Goal: Use online tool/utility: Utilize a website feature to perform a specific function

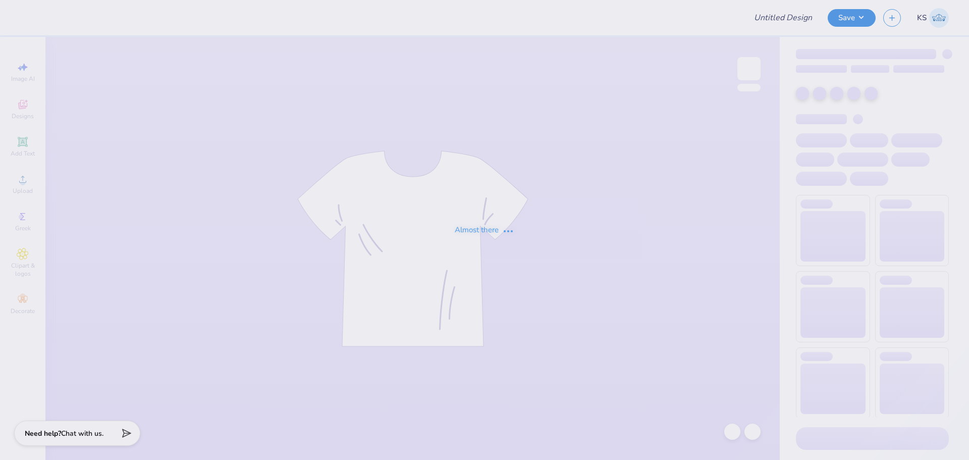
type input "PHI SIG Black Sweatpants 3"
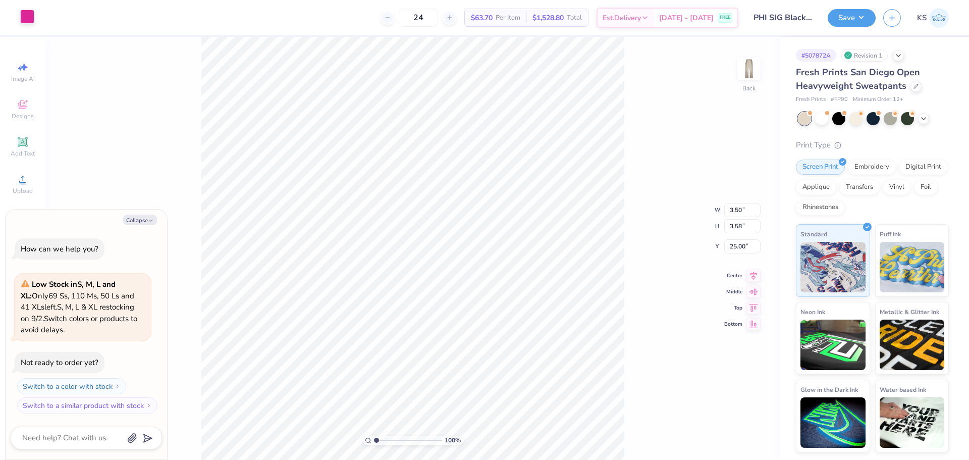
click at [26, 12] on div at bounding box center [27, 17] width 14 height 14
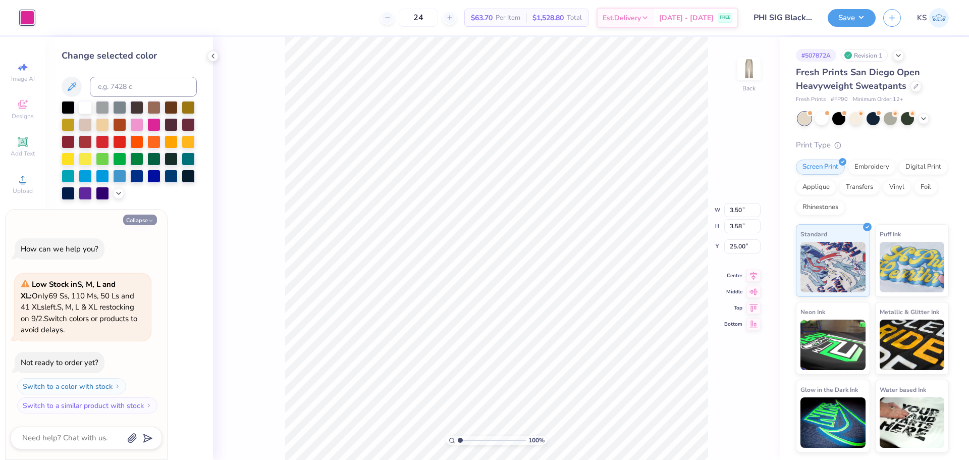
click at [134, 218] on button "Collapse" at bounding box center [140, 219] width 34 height 11
type textarea "x"
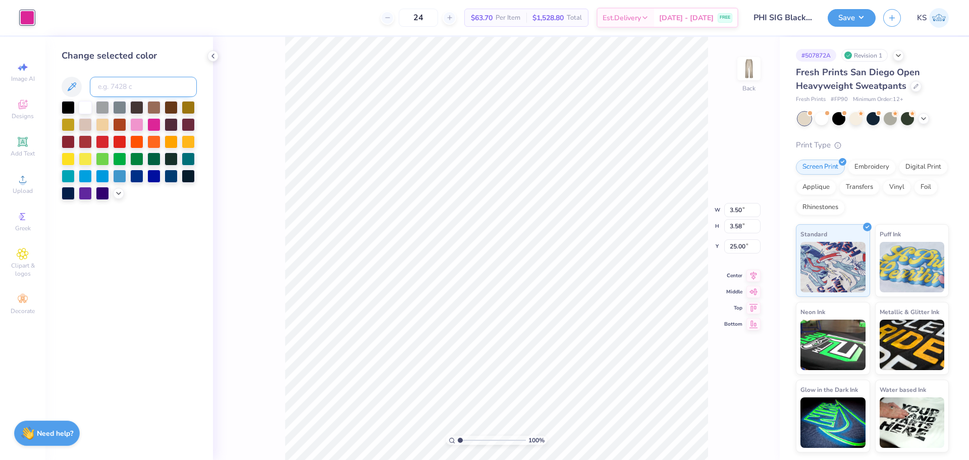
click at [130, 80] on input at bounding box center [143, 87] width 107 height 20
paste input
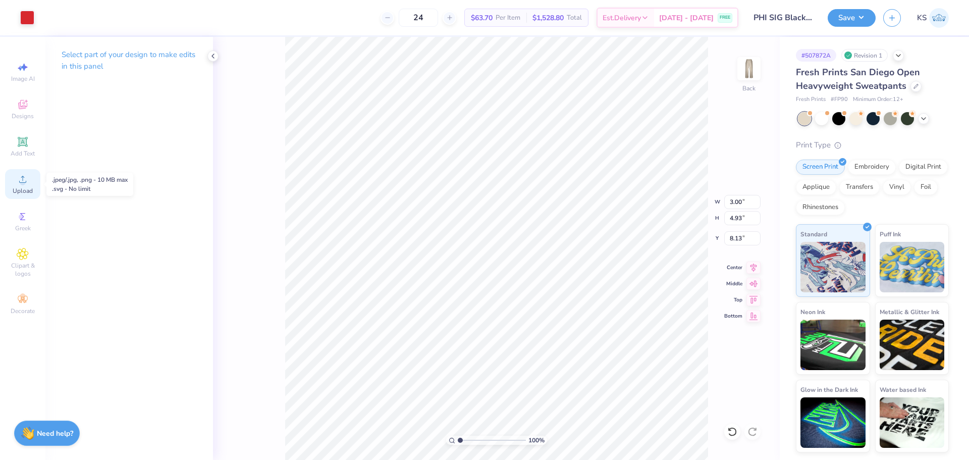
click at [26, 180] on icon at bounding box center [23, 179] width 12 height 12
click at [31, 177] on div "Upload" at bounding box center [22, 184] width 35 height 30
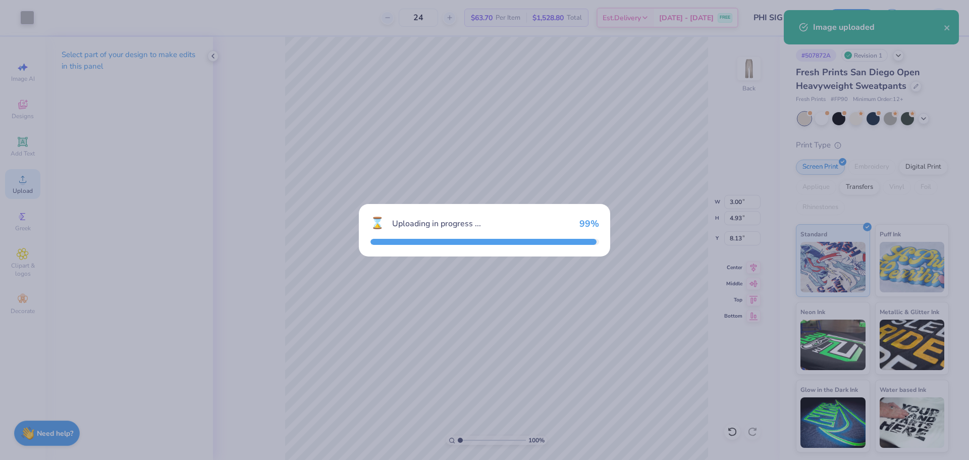
type input "10.83"
type input "18.00"
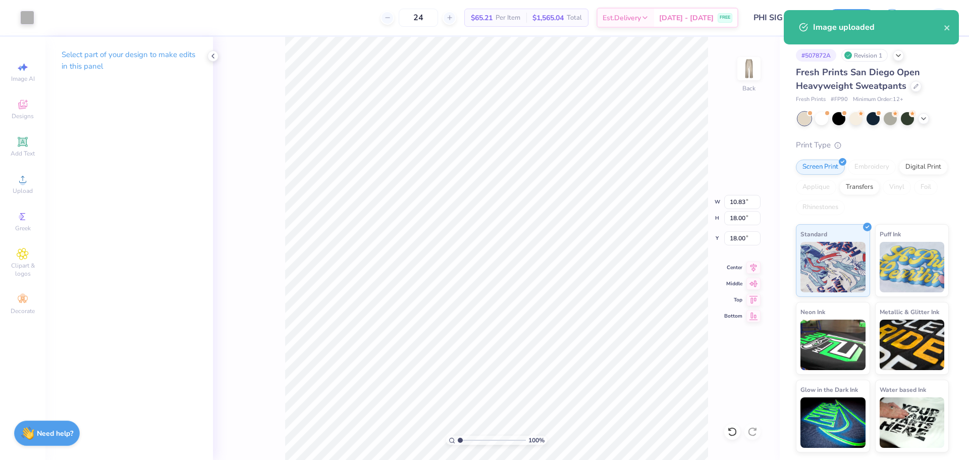
type input "3.00"
type input "4.93"
type input "8.13"
click at [742, 204] on input "3.00" at bounding box center [742, 202] width 36 height 14
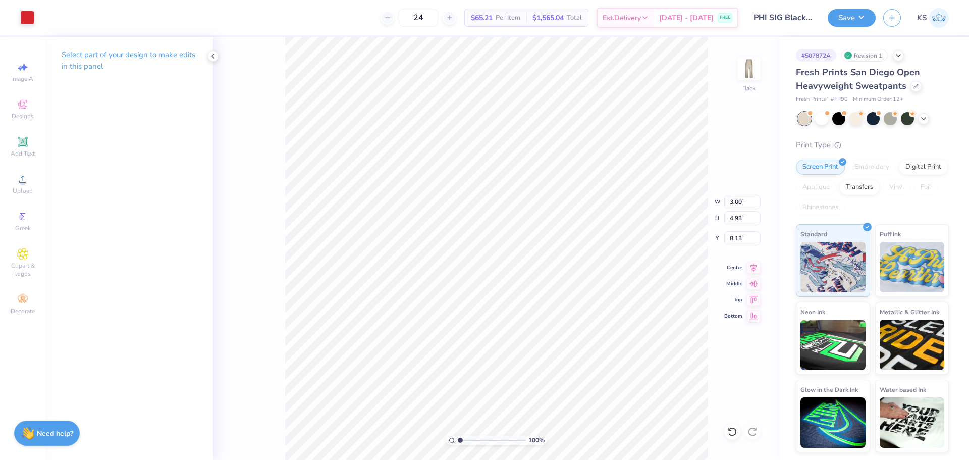
type input "10.83"
type input "18.00"
click at [728, 200] on input "10.83" at bounding box center [742, 202] width 36 height 14
paste input "3.00"
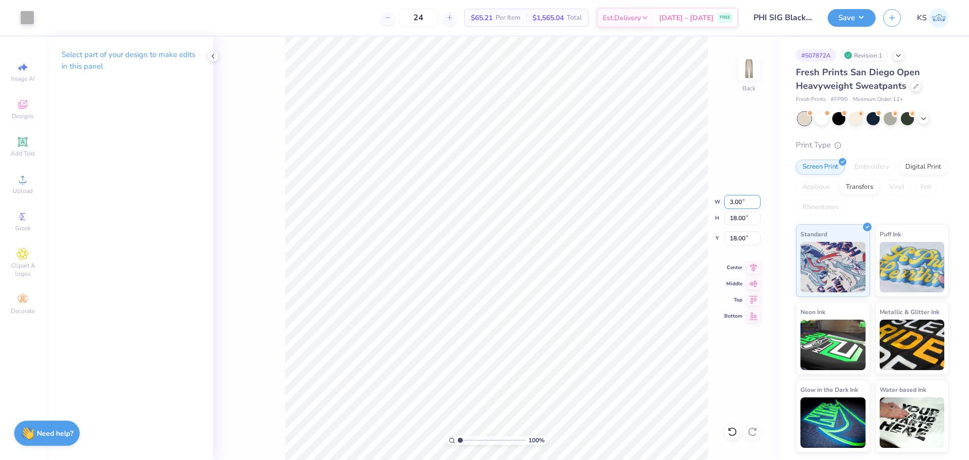
type input "3.00"
type input "4.99"
type input "14.52"
type input "4.93"
type input "8.13"
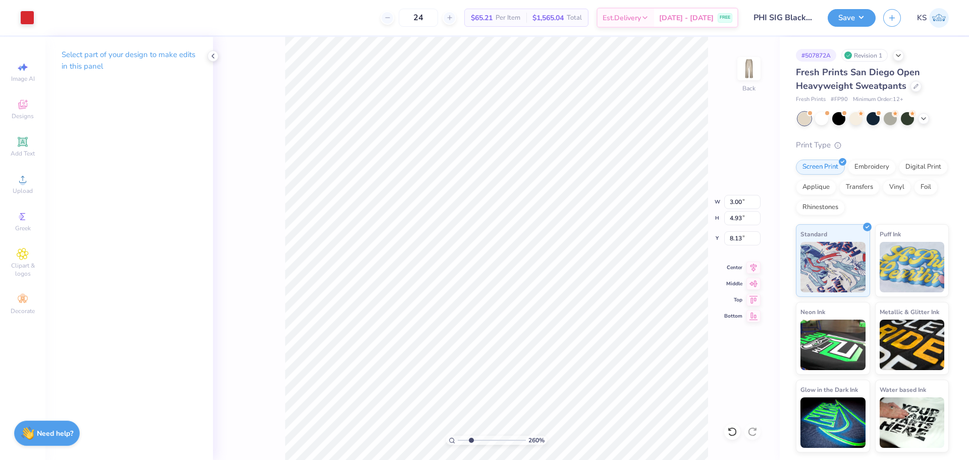
type input "2.6"
click at [471, 441] on input "range" at bounding box center [492, 439] width 68 height 9
click at [746, 237] on input "8.13" at bounding box center [742, 238] width 36 height 14
drag, startPoint x: 751, startPoint y: 239, endPoint x: 749, endPoint y: 234, distance: 5.4
click at [751, 239] on input "14.52" at bounding box center [742, 238] width 36 height 14
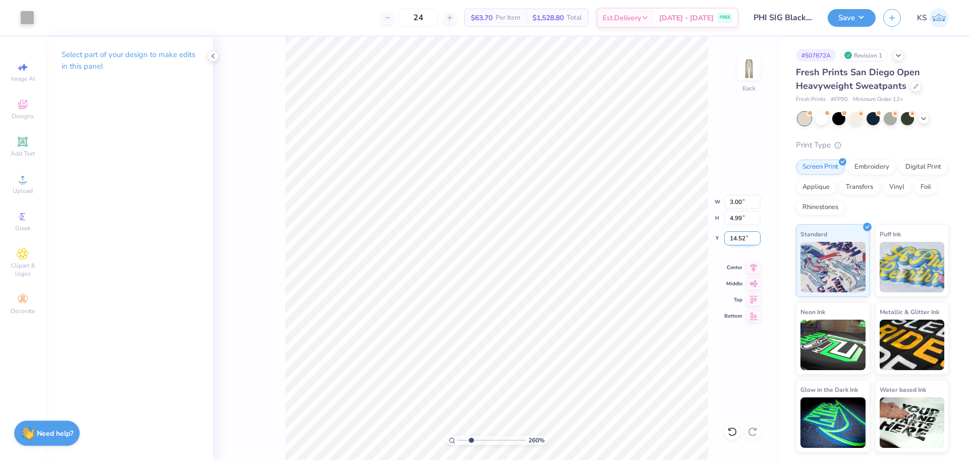
paste input "8.13"
type input "8.13"
drag, startPoint x: 469, startPoint y: 442, endPoint x: 414, endPoint y: 439, distance: 55.6
click at [458, 439] on input "range" at bounding box center [492, 439] width 68 height 9
click at [31, 18] on div at bounding box center [27, 17] width 14 height 14
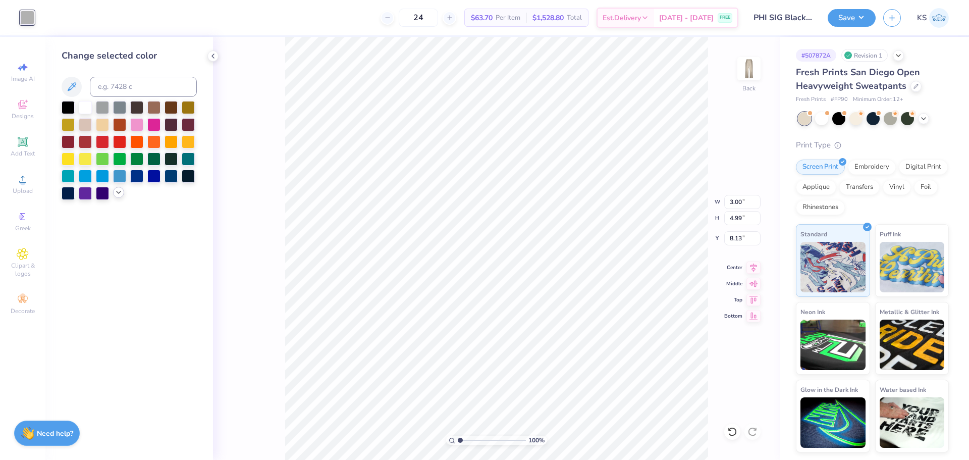
click at [118, 191] on icon at bounding box center [119, 192] width 8 height 8
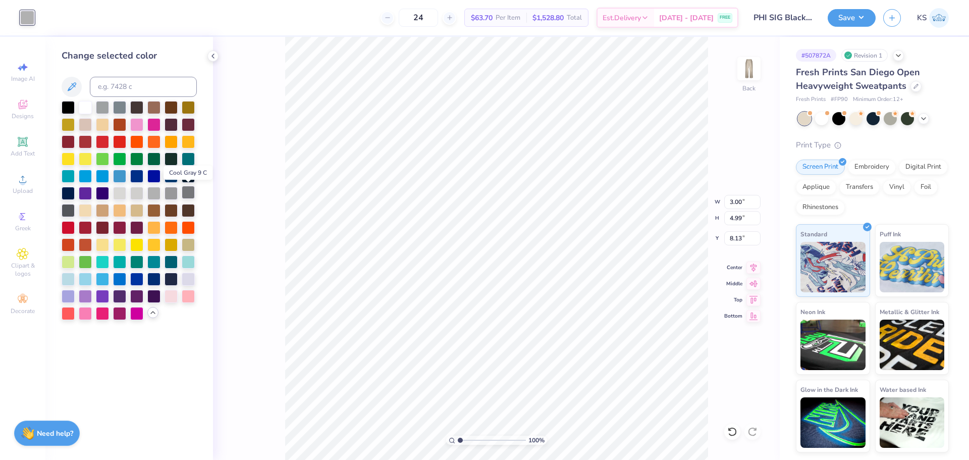
click at [192, 196] on div at bounding box center [188, 192] width 13 height 13
click at [270, 168] on div "100 % Back W 3.00 3.00 " H 4.99 4.99 " Y 8.13 8.13 " Center Middle Top Bottom" at bounding box center [496, 248] width 566 height 423
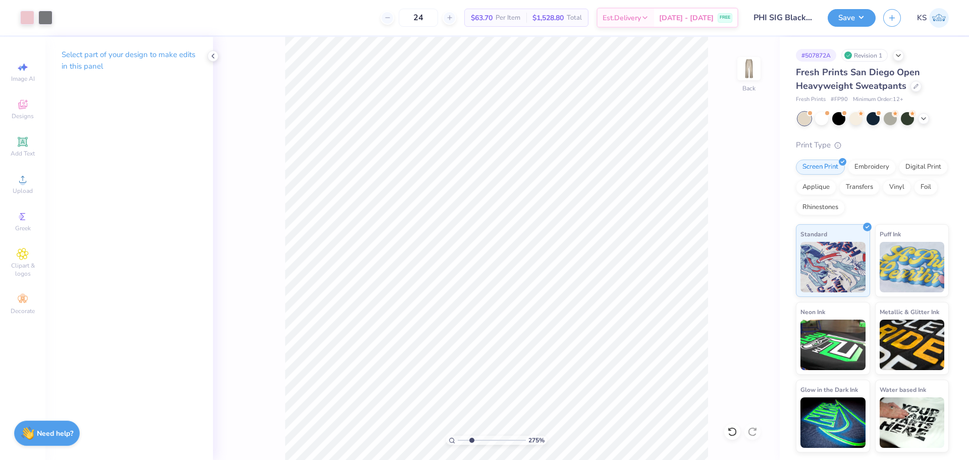
drag, startPoint x: 473, startPoint y: 438, endPoint x: 468, endPoint y: 435, distance: 5.5
click at [471, 438] on input "range" at bounding box center [492, 439] width 68 height 9
drag, startPoint x: 470, startPoint y: 438, endPoint x: 434, endPoint y: 432, distance: 36.7
type input "1"
click at [458, 435] on input "range" at bounding box center [492, 439] width 68 height 9
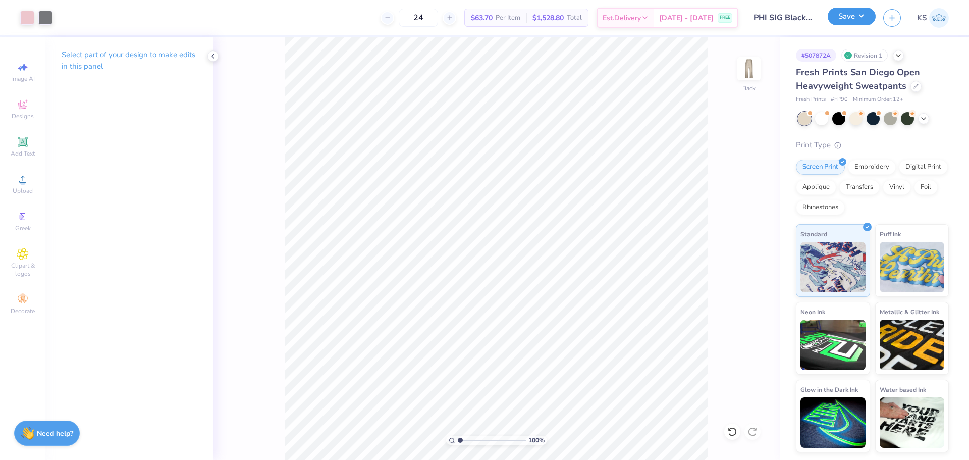
click at [857, 21] on button "Save" at bounding box center [851, 17] width 48 height 18
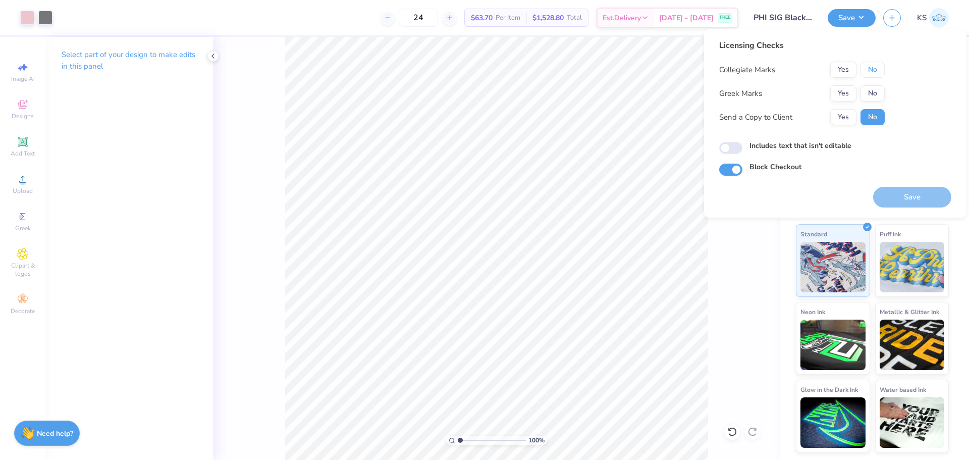
drag, startPoint x: 875, startPoint y: 68, endPoint x: 864, endPoint y: 78, distance: 14.3
click at [874, 69] on button "No" at bounding box center [872, 70] width 24 height 16
drag, startPoint x: 858, startPoint y: 88, endPoint x: 850, endPoint y: 95, distance: 10.4
click at [858, 89] on div "Yes No" at bounding box center [857, 93] width 54 height 16
click at [850, 95] on button "Yes" at bounding box center [843, 93] width 26 height 16
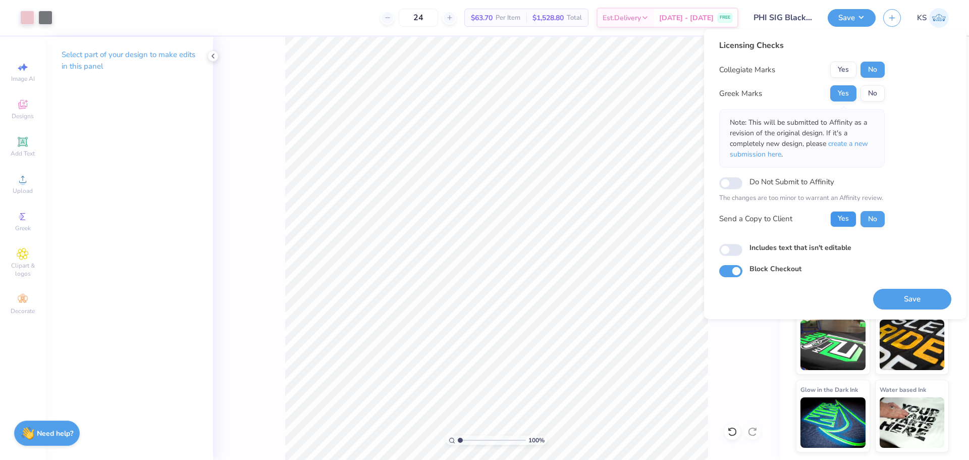
click at [839, 219] on button "Yes" at bounding box center [843, 219] width 26 height 16
click at [889, 295] on button "Save" at bounding box center [912, 299] width 78 height 21
